Goal: Task Accomplishment & Management: Use online tool/utility

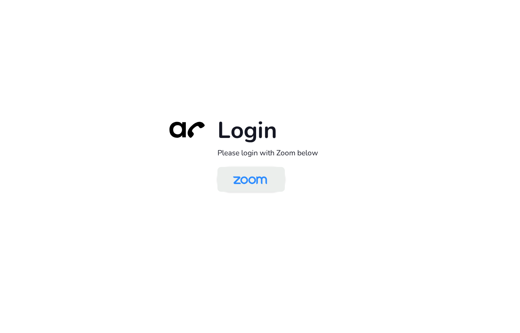
click at [236, 182] on img at bounding box center [250, 179] width 49 height 23
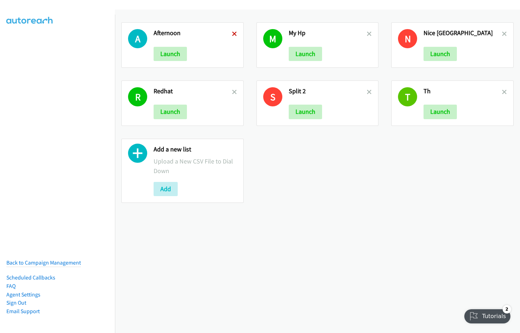
click at [234, 36] on icon at bounding box center [234, 34] width 5 height 5
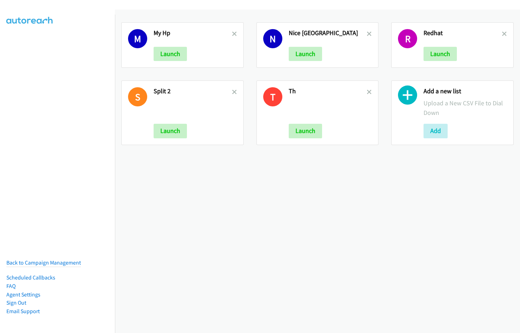
click at [234, 34] on icon at bounding box center [234, 34] width 5 height 5
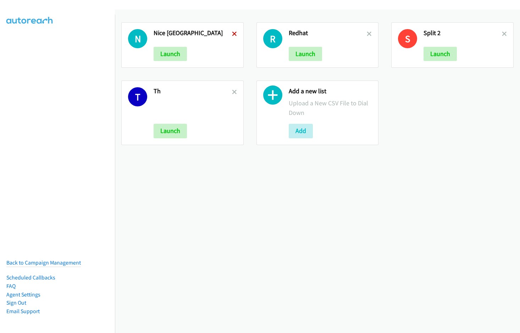
click at [232, 34] on icon at bounding box center [234, 34] width 5 height 5
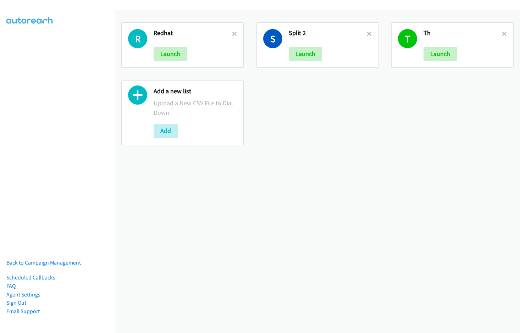
click at [232, 34] on icon at bounding box center [234, 34] width 5 height 5
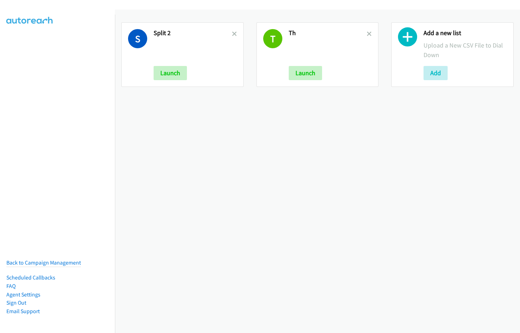
click at [232, 34] on icon at bounding box center [234, 34] width 5 height 5
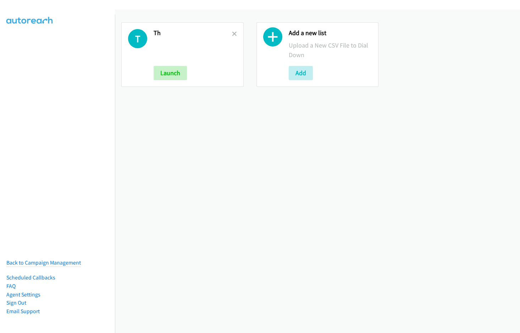
click at [232, 34] on icon at bounding box center [234, 34] width 5 height 5
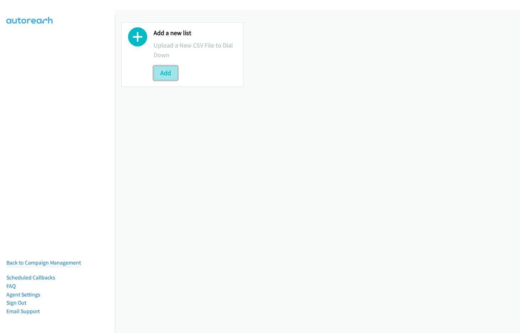
click at [163, 77] on button "Add" at bounding box center [166, 73] width 24 height 14
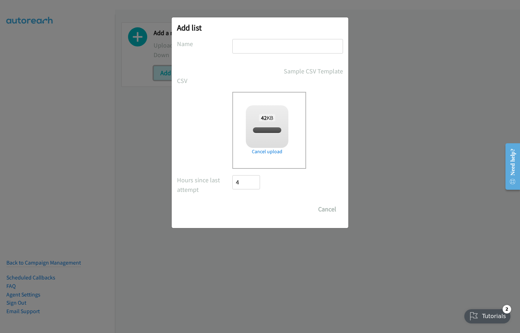
checkbox input "true"
click at [260, 44] on input "text" at bounding box center [287, 46] width 111 height 15
type input "Split 2"
click at [247, 209] on input "Save List" at bounding box center [250, 209] width 37 height 14
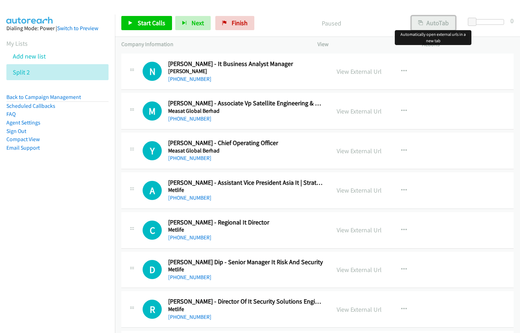
click at [434, 24] on button "AutoTab" at bounding box center [433, 23] width 44 height 14
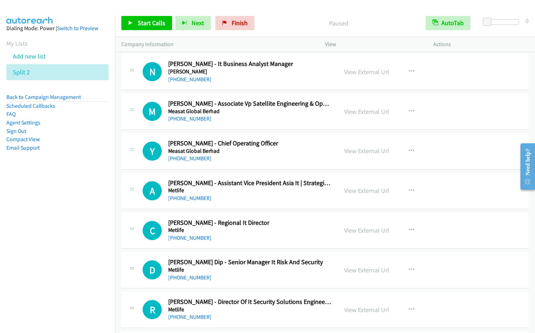
click at [26, 246] on nav "Dialing Mode: Power | Switch to Preview My Lists Add new list Split 2 Back to C…" at bounding box center [57, 181] width 115 height 333
click at [143, 23] on span "Start Calls" at bounding box center [152, 23] width 28 height 8
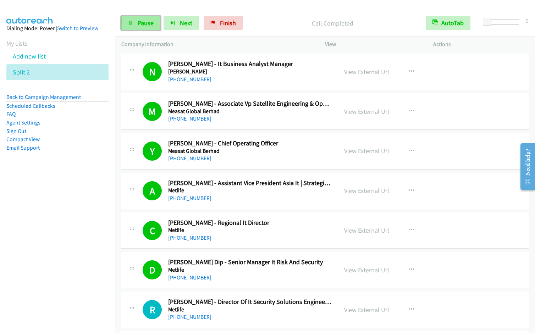
click at [145, 27] on span "Pause" at bounding box center [146, 23] width 16 height 8
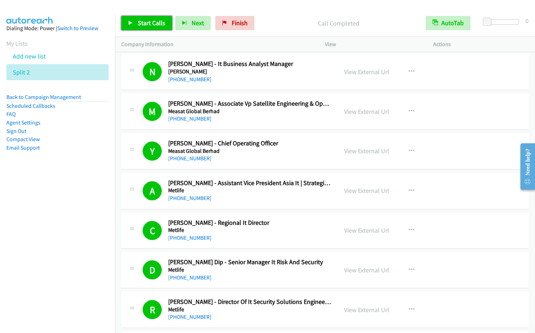
drag, startPoint x: 130, startPoint y: 22, endPoint x: 139, endPoint y: 27, distance: 10.0
click at [130, 22] on icon at bounding box center [130, 23] width 5 height 5
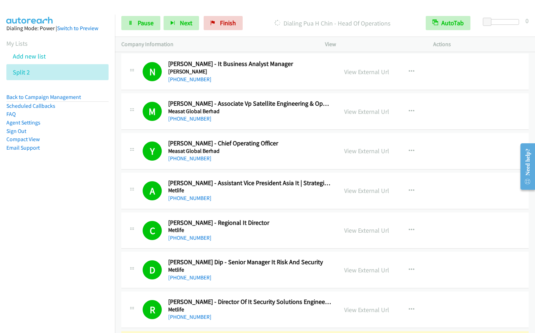
scroll to position [241, 0]
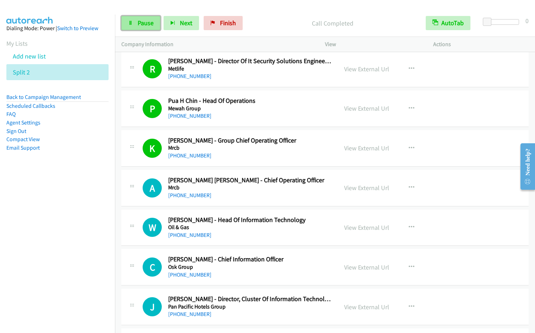
click at [142, 23] on span "Pause" at bounding box center [146, 23] width 16 height 8
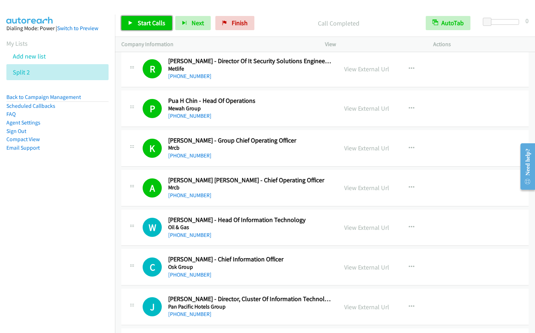
click at [146, 25] on span "Start Calls" at bounding box center [152, 23] width 28 height 8
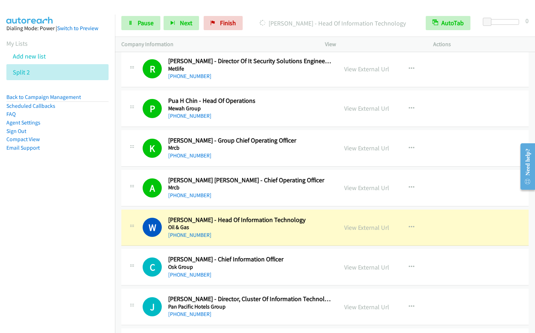
click at [32, 222] on nav "Dialing Mode: Power | Switch to Preview My Lists Add new list Split 2 Back to C…" at bounding box center [57, 181] width 115 height 333
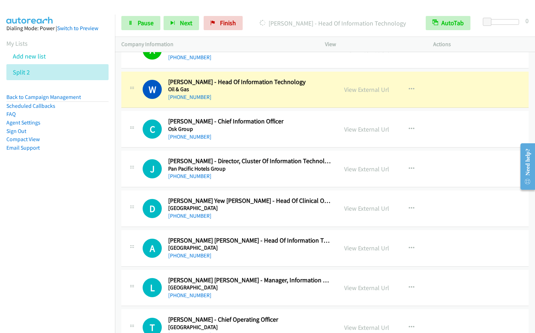
scroll to position [398, 0]
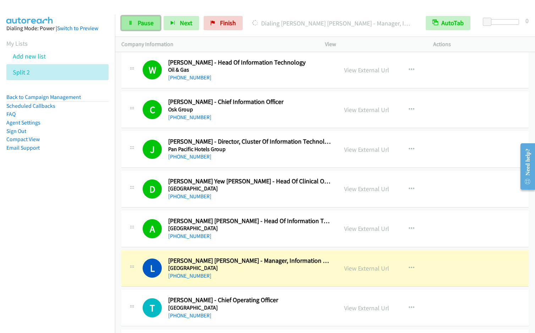
click at [141, 23] on span "Pause" at bounding box center [146, 23] width 16 height 8
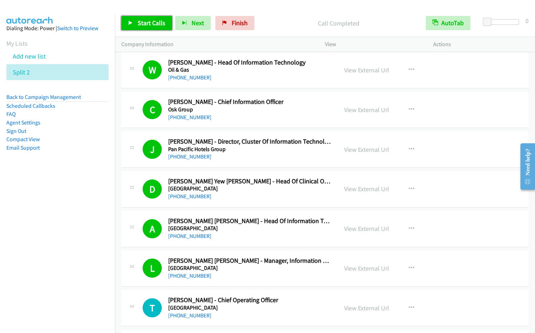
click at [142, 26] on span "Start Calls" at bounding box center [152, 23] width 28 height 8
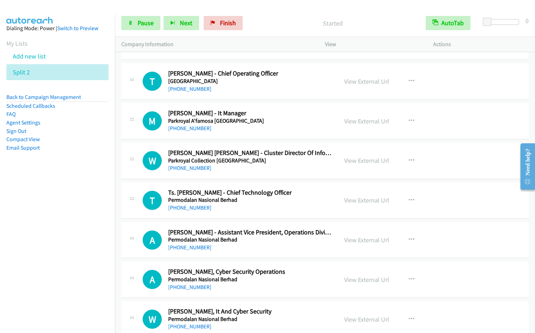
scroll to position [591, 0]
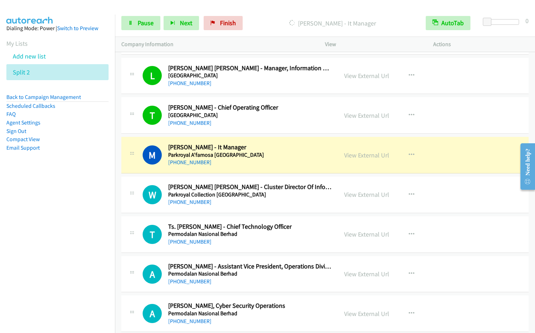
click at [24, 220] on nav "Dialing Mode: Power | Switch to Preview My Lists Add new list Split 2 Back to C…" at bounding box center [57, 181] width 115 height 333
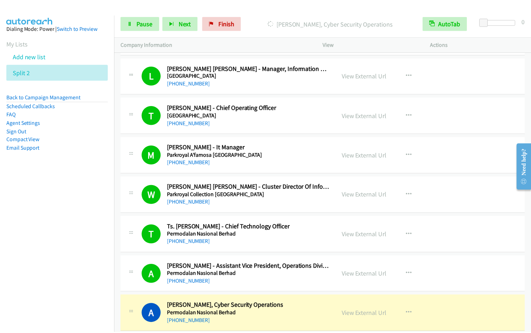
scroll to position [832, 0]
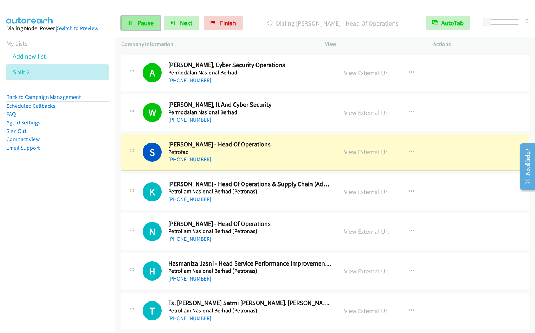
click at [146, 28] on link "Pause" at bounding box center [140, 23] width 39 height 14
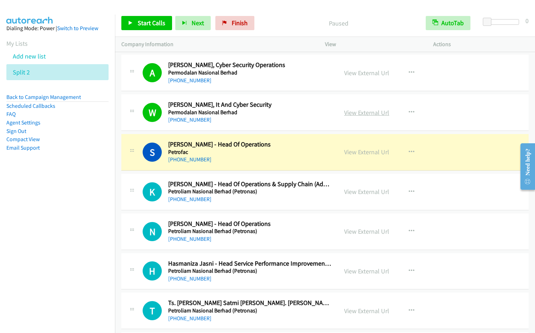
click at [367, 114] on link "View External Url" at bounding box center [366, 113] width 45 height 8
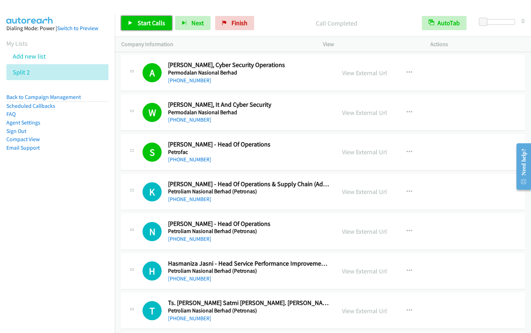
click at [136, 26] on link "Start Calls" at bounding box center [146, 23] width 51 height 14
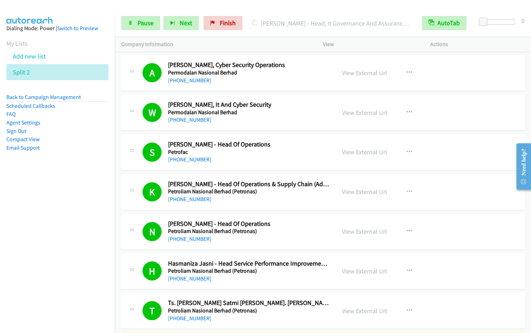
scroll to position [1072, 0]
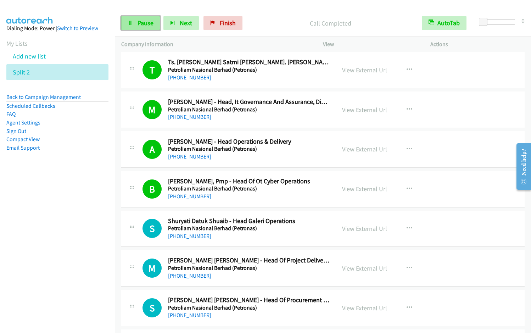
click at [139, 24] on span "Pause" at bounding box center [146, 23] width 16 height 8
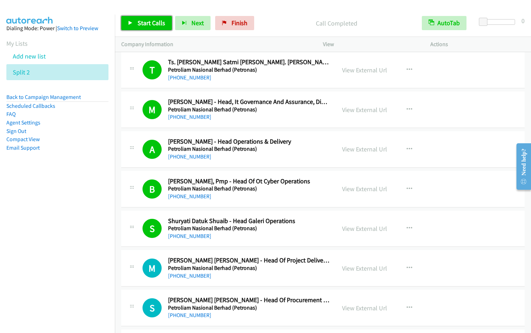
click at [139, 22] on span "Start Calls" at bounding box center [152, 23] width 28 height 8
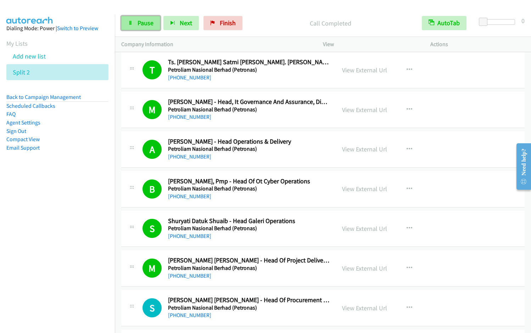
click at [132, 22] on icon at bounding box center [130, 23] width 5 height 5
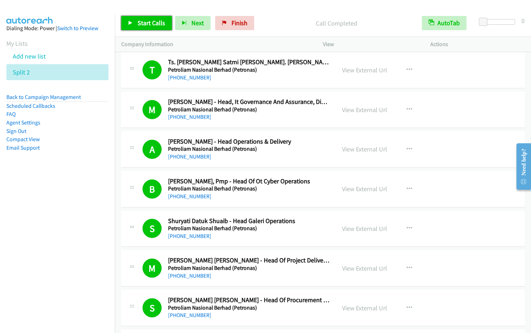
click at [151, 22] on span "Start Calls" at bounding box center [152, 23] width 28 height 8
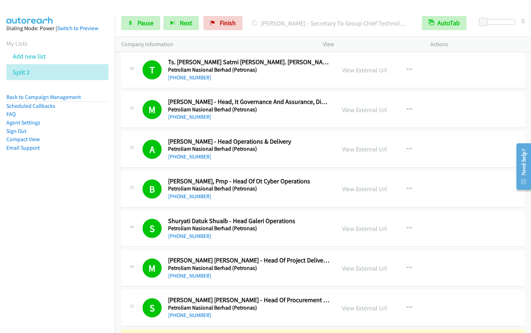
scroll to position [1313, 0]
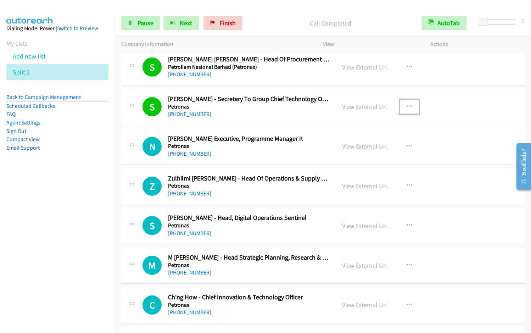
click at [412, 106] on button "button" at bounding box center [409, 107] width 19 height 14
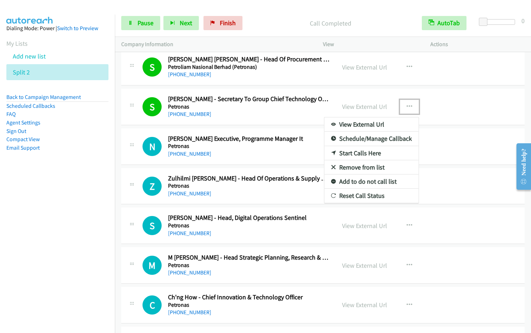
click at [371, 170] on link "Remove from list" at bounding box center [371, 167] width 94 height 14
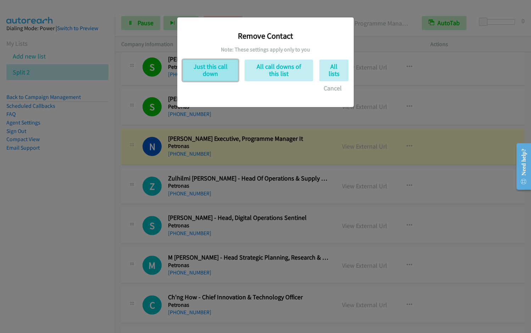
click at [204, 79] on button "Just this call down" at bounding box center [211, 71] width 56 height 22
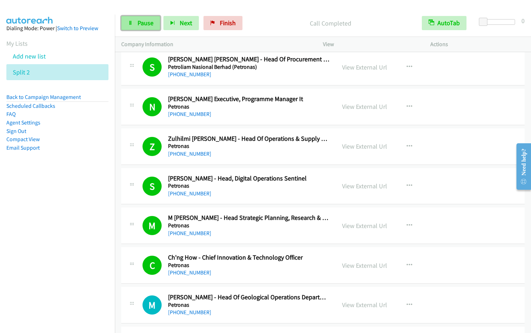
click at [140, 24] on span "Pause" at bounding box center [146, 23] width 16 height 8
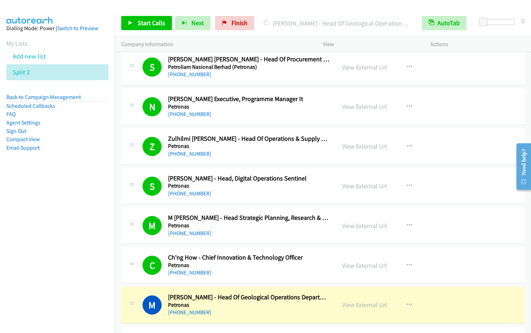
scroll to position [1554, 0]
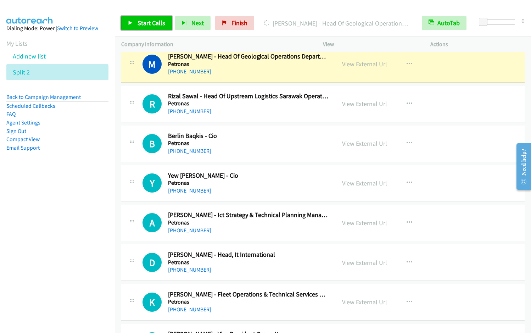
click at [146, 24] on span "Start Calls" at bounding box center [152, 23] width 28 height 8
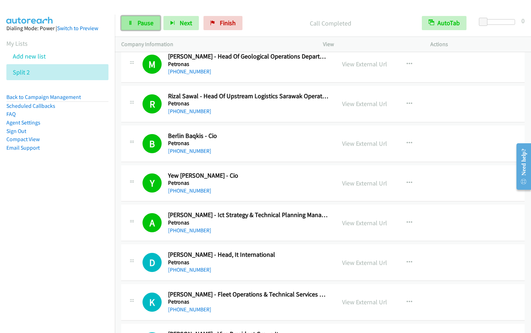
click at [140, 27] on span "Pause" at bounding box center [146, 23] width 16 height 8
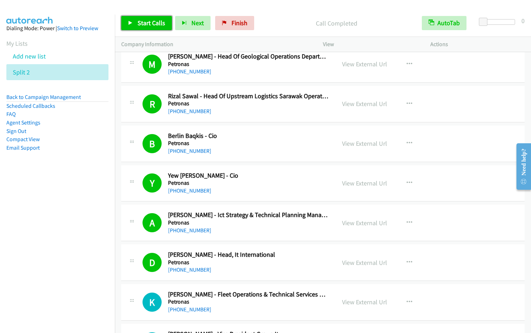
click at [145, 23] on span "Start Calls" at bounding box center [152, 23] width 28 height 8
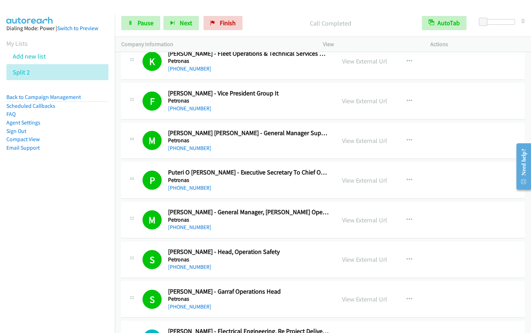
scroll to position [2035, 0]
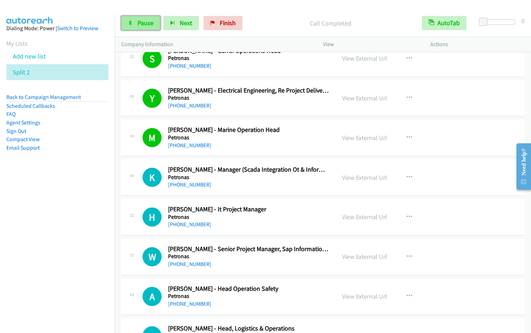
click at [132, 26] on link "Pause" at bounding box center [140, 23] width 39 height 14
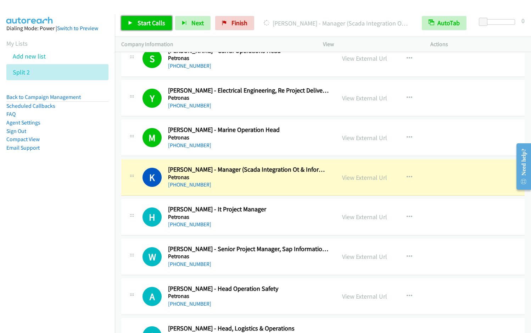
click at [149, 24] on span "Start Calls" at bounding box center [152, 23] width 28 height 8
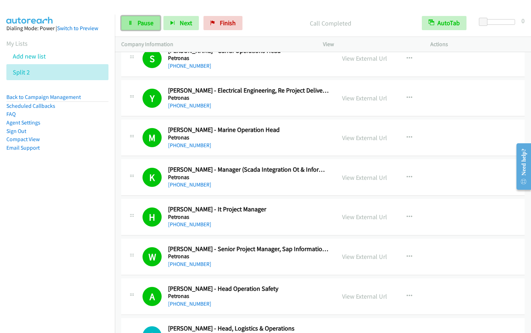
click at [143, 26] on span "Pause" at bounding box center [146, 23] width 16 height 8
click at [146, 29] on link "Start Calls" at bounding box center [146, 23] width 51 height 14
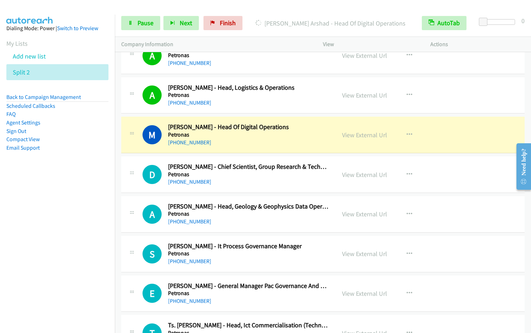
click at [82, 261] on nav "Dialing Mode: Power | Switch to Preview My Lists Add new list Split 2 Back to C…" at bounding box center [57, 181] width 115 height 333
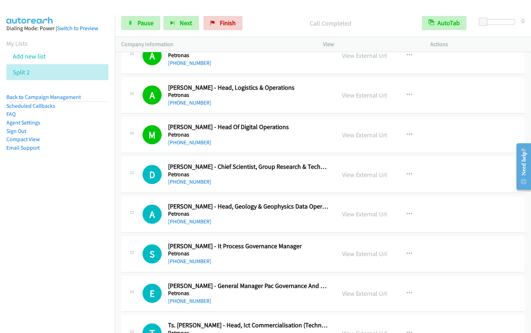
click at [49, 248] on nav "Dialing Mode: Power | Switch to Preview My Lists Add new list Split 2 Back to C…" at bounding box center [57, 181] width 115 height 333
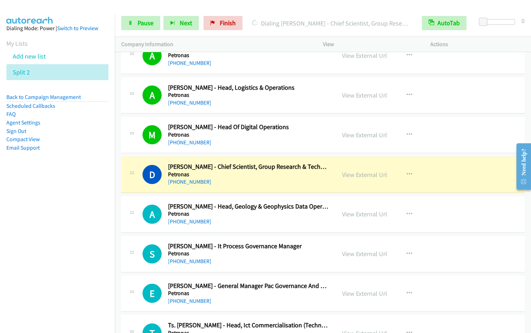
click at [44, 182] on aside "Dialing Mode: Power | Switch to Preview My Lists Add new list Split 2 Back to C…" at bounding box center [57, 99] width 115 height 169
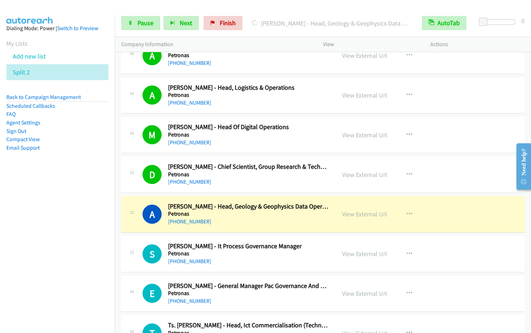
click at [65, 195] on nav "Dialing Mode: Power | Switch to Preview My Lists Add new list Split 2 Back to C…" at bounding box center [57, 181] width 115 height 333
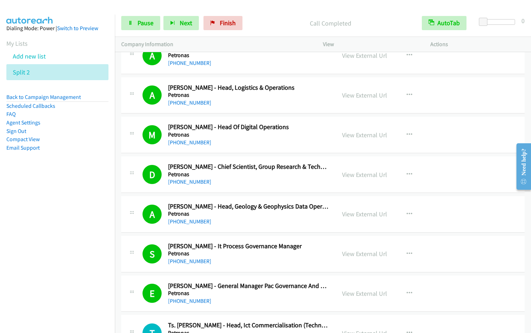
scroll to position [2517, 0]
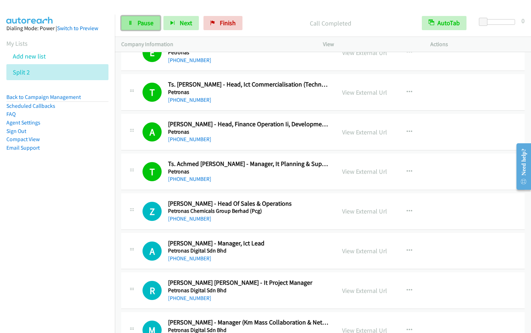
click at [146, 22] on span "Pause" at bounding box center [146, 23] width 16 height 8
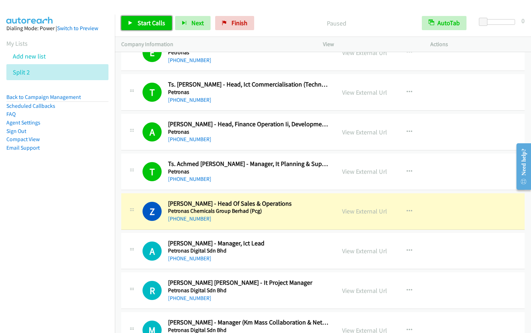
click at [144, 19] on span "Start Calls" at bounding box center [152, 23] width 28 height 8
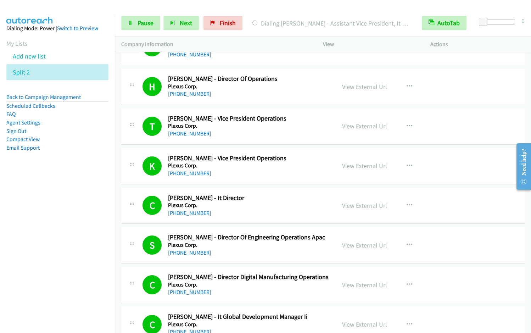
scroll to position [3239, 0]
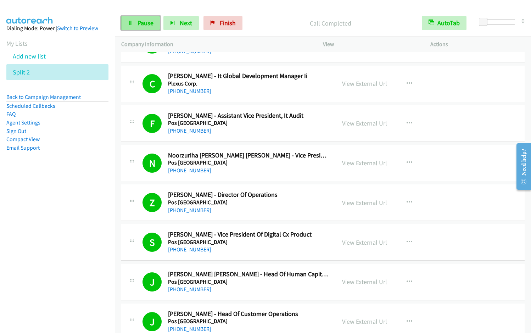
click at [134, 26] on link "Pause" at bounding box center [140, 23] width 39 height 14
click at [134, 26] on link "Start Calls" at bounding box center [146, 23] width 51 height 14
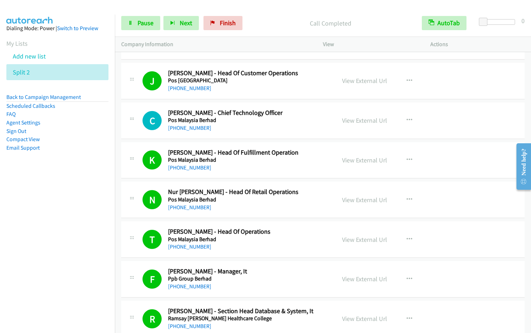
scroll to position [3721, 0]
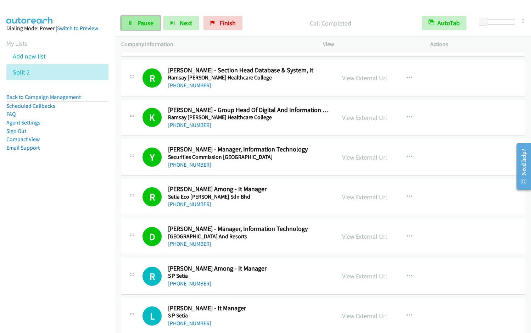
click at [140, 22] on span "Pause" at bounding box center [146, 23] width 16 height 8
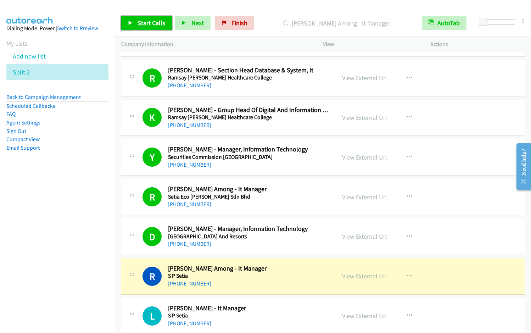
click at [129, 23] on icon at bounding box center [130, 23] width 5 height 5
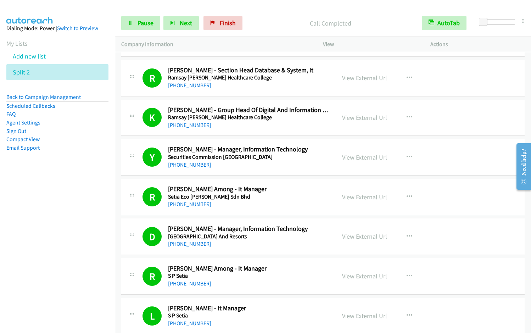
scroll to position [3962, 0]
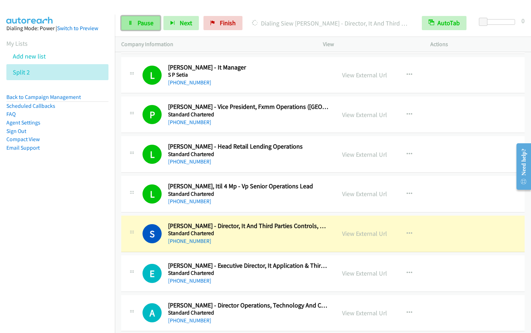
click at [142, 23] on span "Pause" at bounding box center [146, 23] width 16 height 8
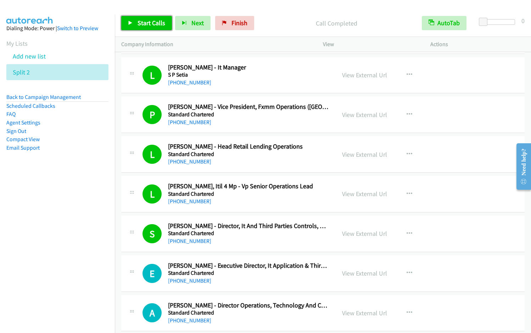
click at [142, 24] on span "Start Calls" at bounding box center [152, 23] width 28 height 8
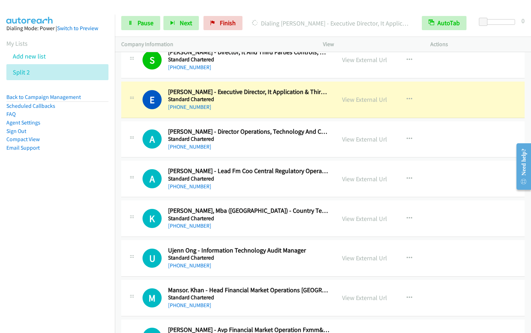
scroll to position [4116, 0]
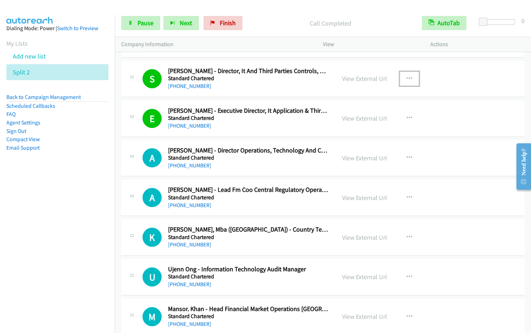
click at [407, 79] on icon "button" at bounding box center [410, 79] width 6 height 6
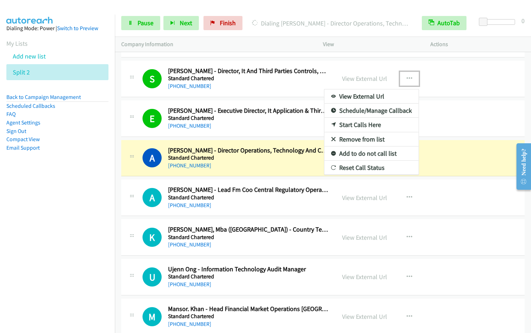
click at [358, 139] on link "Remove from list" at bounding box center [371, 139] width 94 height 14
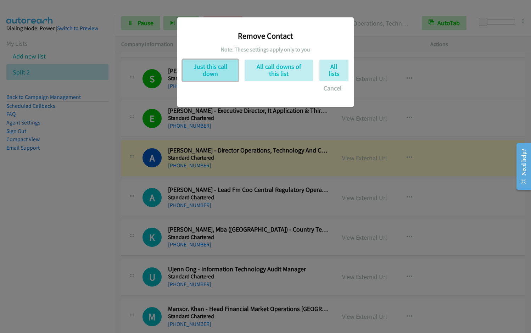
click at [212, 72] on button "Just this call down" at bounding box center [211, 71] width 56 height 22
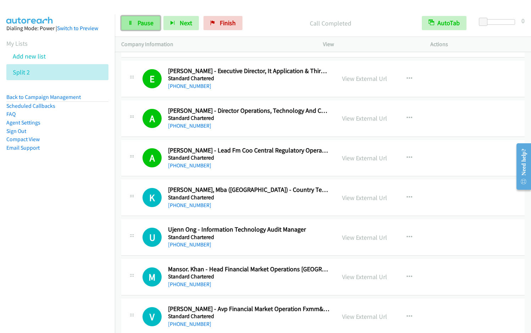
click at [135, 25] on link "Pause" at bounding box center [140, 23] width 39 height 14
click at [135, 25] on link "Start Calls" at bounding box center [146, 23] width 51 height 14
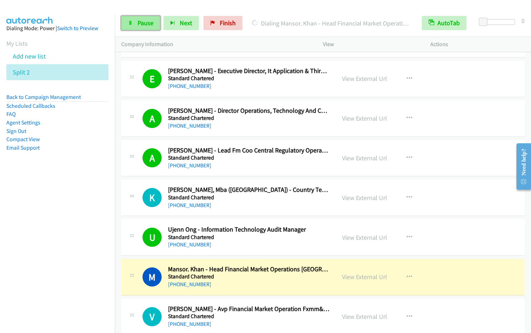
click at [146, 22] on span "Pause" at bounding box center [146, 23] width 16 height 8
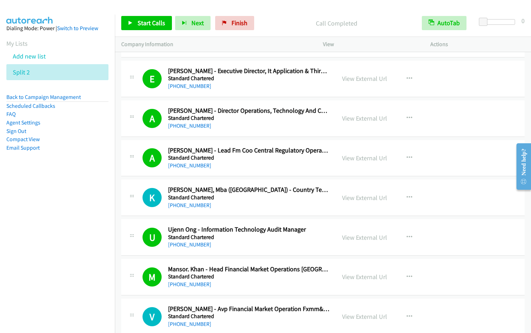
scroll to position [4357, 0]
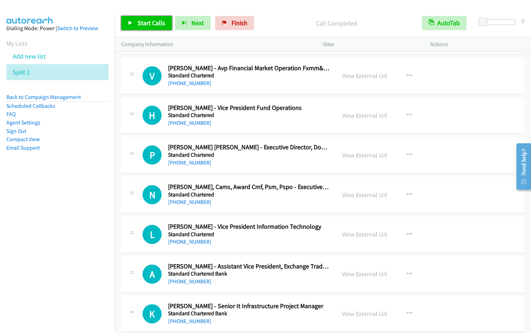
click at [145, 22] on span "Start Calls" at bounding box center [152, 23] width 28 height 8
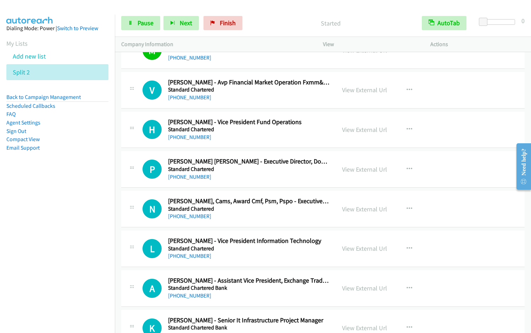
scroll to position [4279, 0]
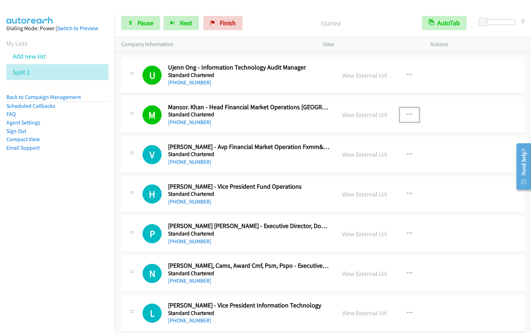
click at [406, 111] on button "button" at bounding box center [409, 115] width 19 height 14
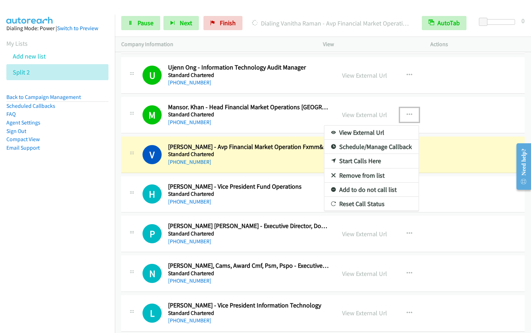
click at [362, 175] on link "Remove from list" at bounding box center [371, 175] width 94 height 14
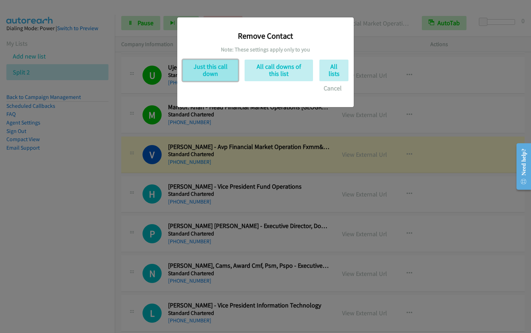
click at [200, 73] on button "Just this call down" at bounding box center [211, 71] width 56 height 22
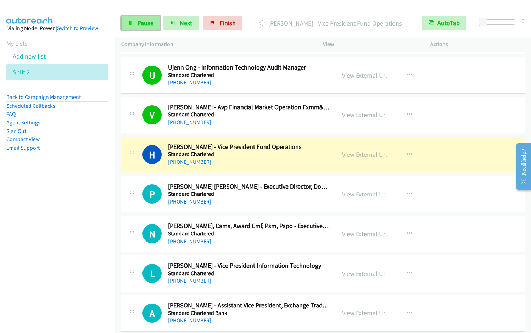
click at [144, 21] on span "Pause" at bounding box center [146, 23] width 16 height 8
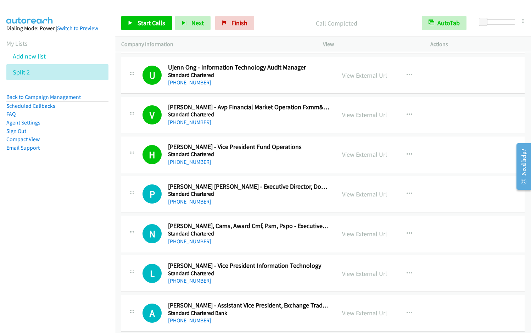
click at [40, 208] on nav "Dialing Mode: Power | Switch to Preview My Lists Add new list Split 2 Back to C…" at bounding box center [57, 181] width 115 height 333
click at [281, 9] on div at bounding box center [262, 13] width 525 height 27
click at [150, 22] on span "Start Calls" at bounding box center [152, 23] width 28 height 8
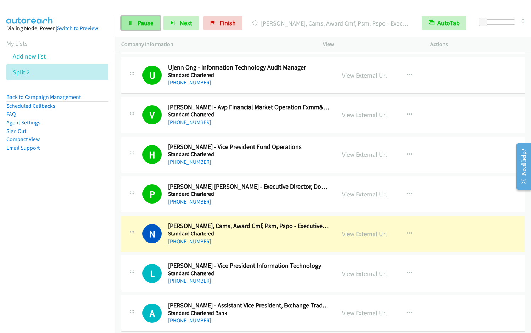
click at [142, 26] on span "Pause" at bounding box center [146, 23] width 16 height 8
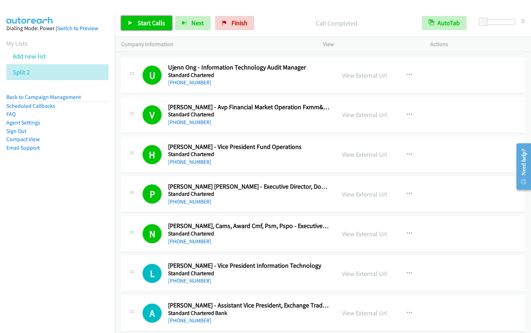
click at [153, 24] on span "Start Calls" at bounding box center [152, 23] width 28 height 8
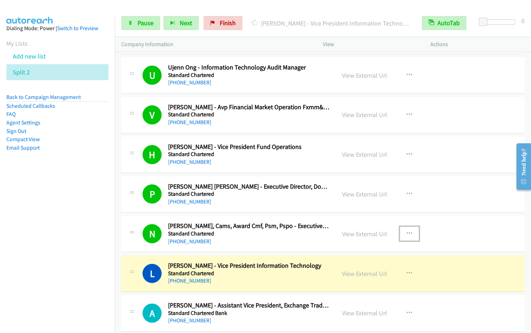
click at [406, 230] on button "button" at bounding box center [409, 234] width 19 height 14
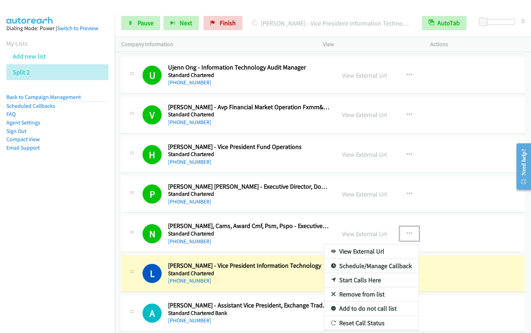
click at [363, 295] on link "Remove from list" at bounding box center [371, 294] width 94 height 14
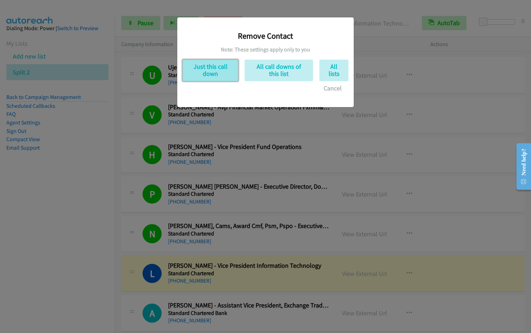
click at [221, 74] on button "Just this call down" at bounding box center [211, 71] width 56 height 22
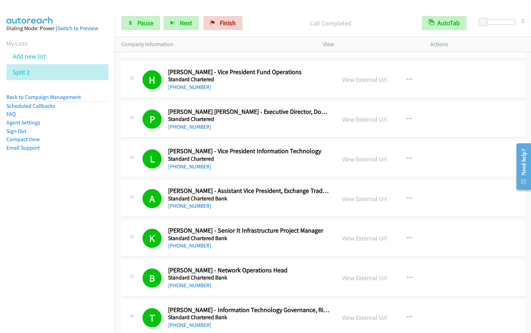
scroll to position [4594, 0]
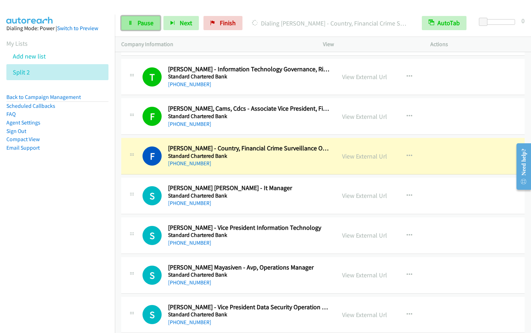
click at [138, 21] on span "Pause" at bounding box center [146, 23] width 16 height 8
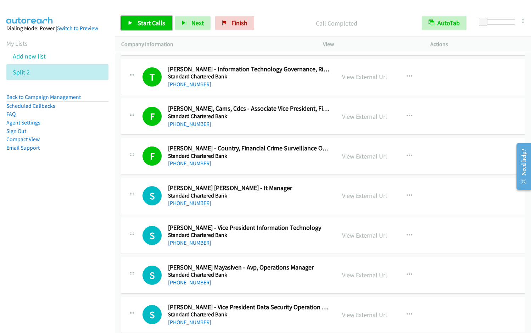
click at [140, 25] on span "Start Calls" at bounding box center [152, 23] width 28 height 8
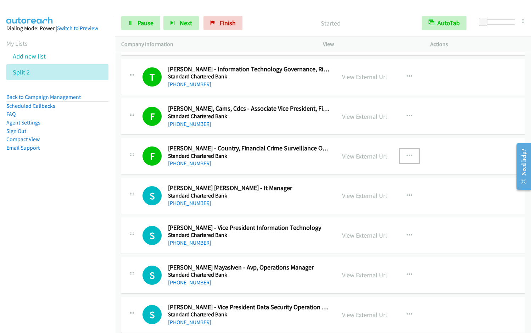
click at [407, 156] on icon "button" at bounding box center [410, 156] width 6 height 6
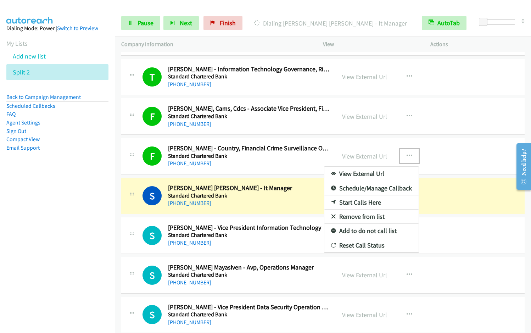
click at [362, 216] on link "Remove from list" at bounding box center [371, 217] width 94 height 14
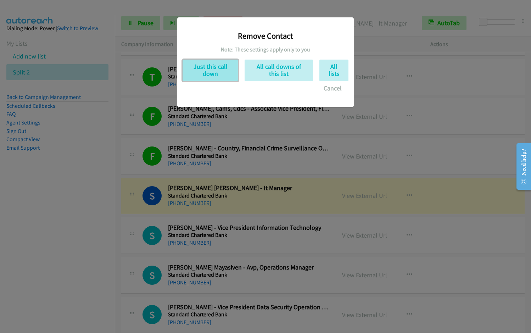
click at [215, 76] on button "Just this call down" at bounding box center [211, 71] width 56 height 22
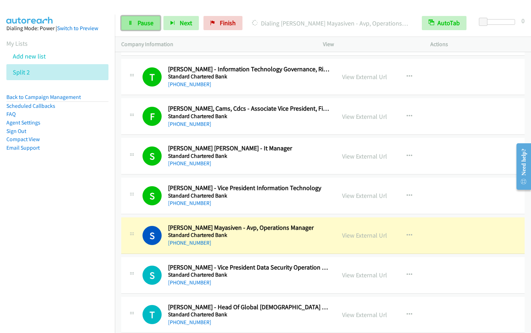
click at [148, 20] on span "Pause" at bounding box center [146, 23] width 16 height 8
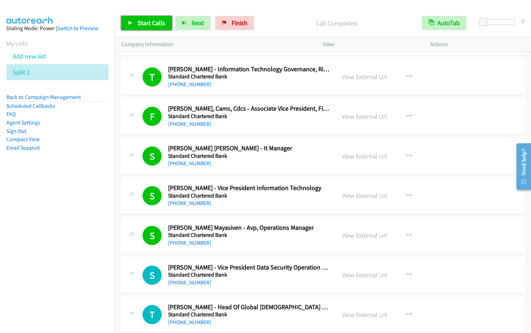
click at [131, 22] on icon at bounding box center [130, 23] width 5 height 5
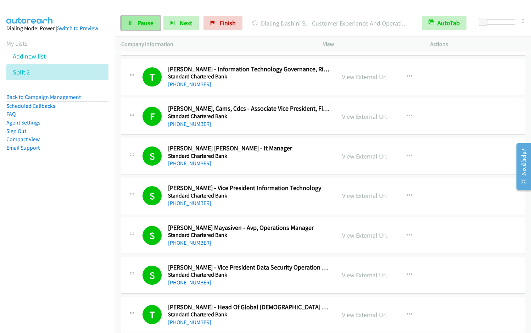
click at [142, 20] on span "Pause" at bounding box center [146, 23] width 16 height 8
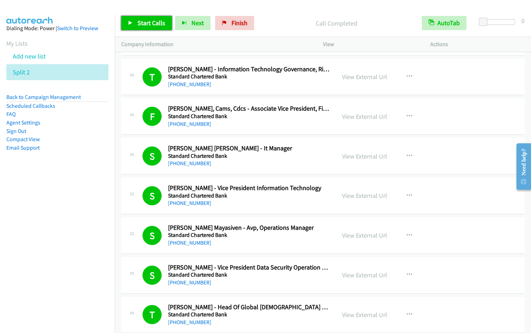
click at [152, 23] on span "Start Calls" at bounding box center [152, 23] width 28 height 8
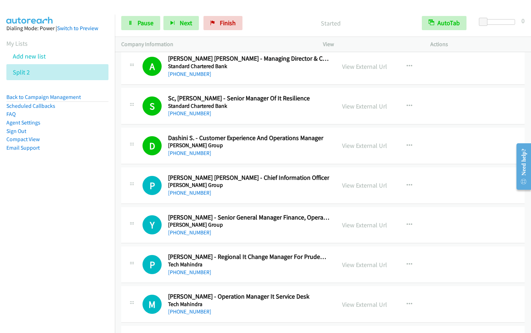
scroll to position [4943, 0]
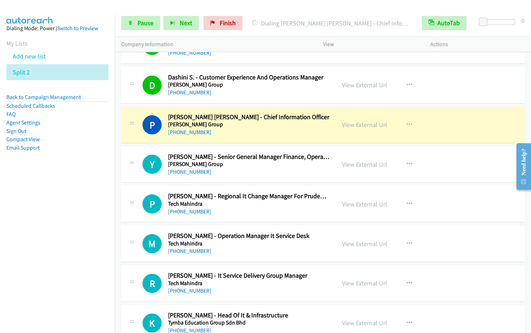
click at [60, 207] on nav "Dialing Mode: Power | Switch to Preview My Lists Add new list Split 2 Back to C…" at bounding box center [57, 181] width 115 height 333
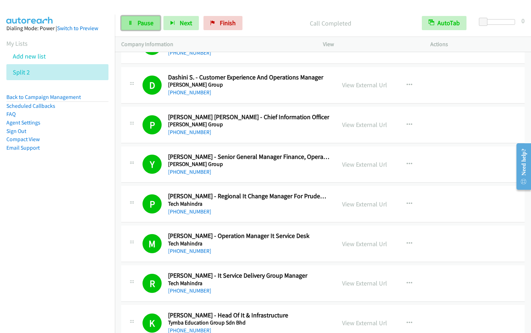
click at [134, 25] on link "Pause" at bounding box center [140, 23] width 39 height 14
click at [149, 26] on span "Start Calls" at bounding box center [152, 23] width 28 height 8
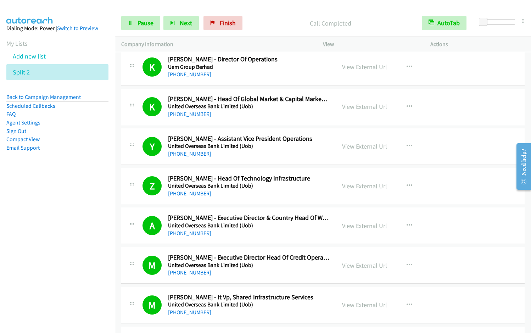
scroll to position [5598, 0]
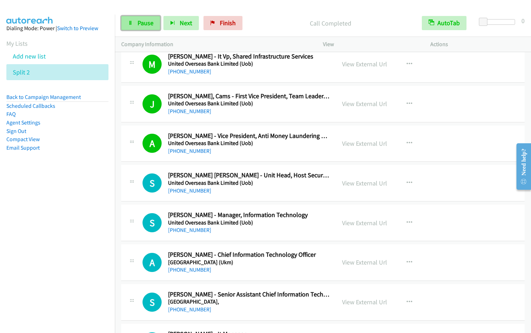
click at [139, 21] on span "Pause" at bounding box center [146, 23] width 16 height 8
click at [139, 21] on span "Start Calls" at bounding box center [152, 23] width 28 height 8
click at [131, 27] on link "Pause" at bounding box center [140, 23] width 39 height 14
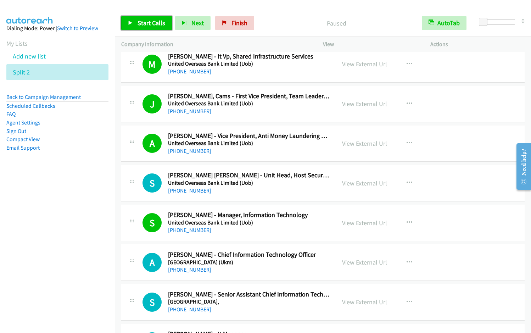
click at [135, 26] on link "Start Calls" at bounding box center [146, 23] width 51 height 14
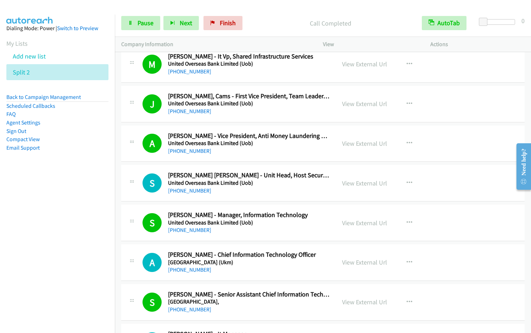
scroll to position [5839, 0]
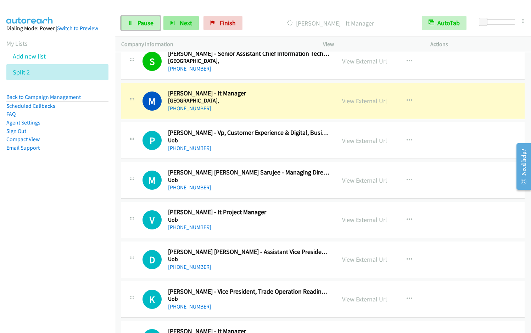
drag, startPoint x: 151, startPoint y: 24, endPoint x: 174, endPoint y: 17, distance: 24.1
click at [151, 24] on span "Pause" at bounding box center [146, 23] width 16 height 8
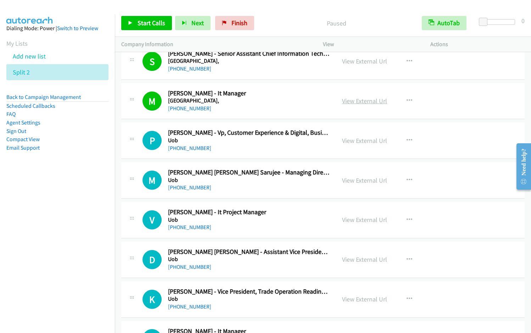
click at [375, 98] on link "View External Url" at bounding box center [364, 101] width 45 height 8
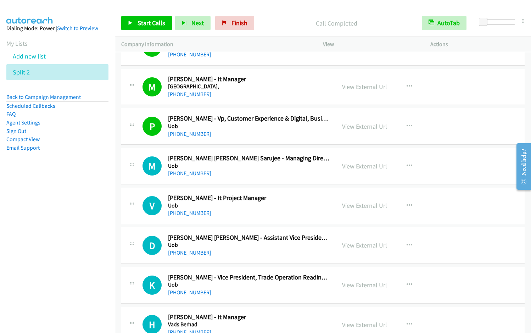
scroll to position [5867, 0]
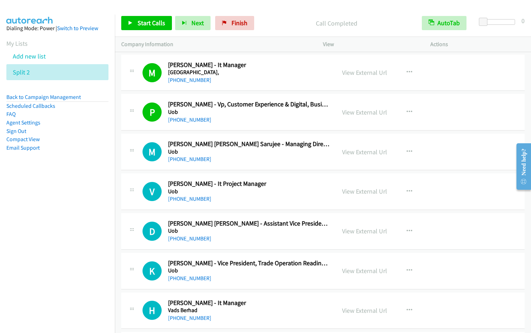
click at [63, 217] on nav "Dialing Mode: Power | Switch to Preview My Lists Add new list Split 2 Back to C…" at bounding box center [57, 181] width 115 height 333
click at [58, 239] on nav "Dialing Mode: Power | Switch to Preview My Lists Add new list Split 2 Back to C…" at bounding box center [57, 181] width 115 height 333
